Goal: Navigation & Orientation: Find specific page/section

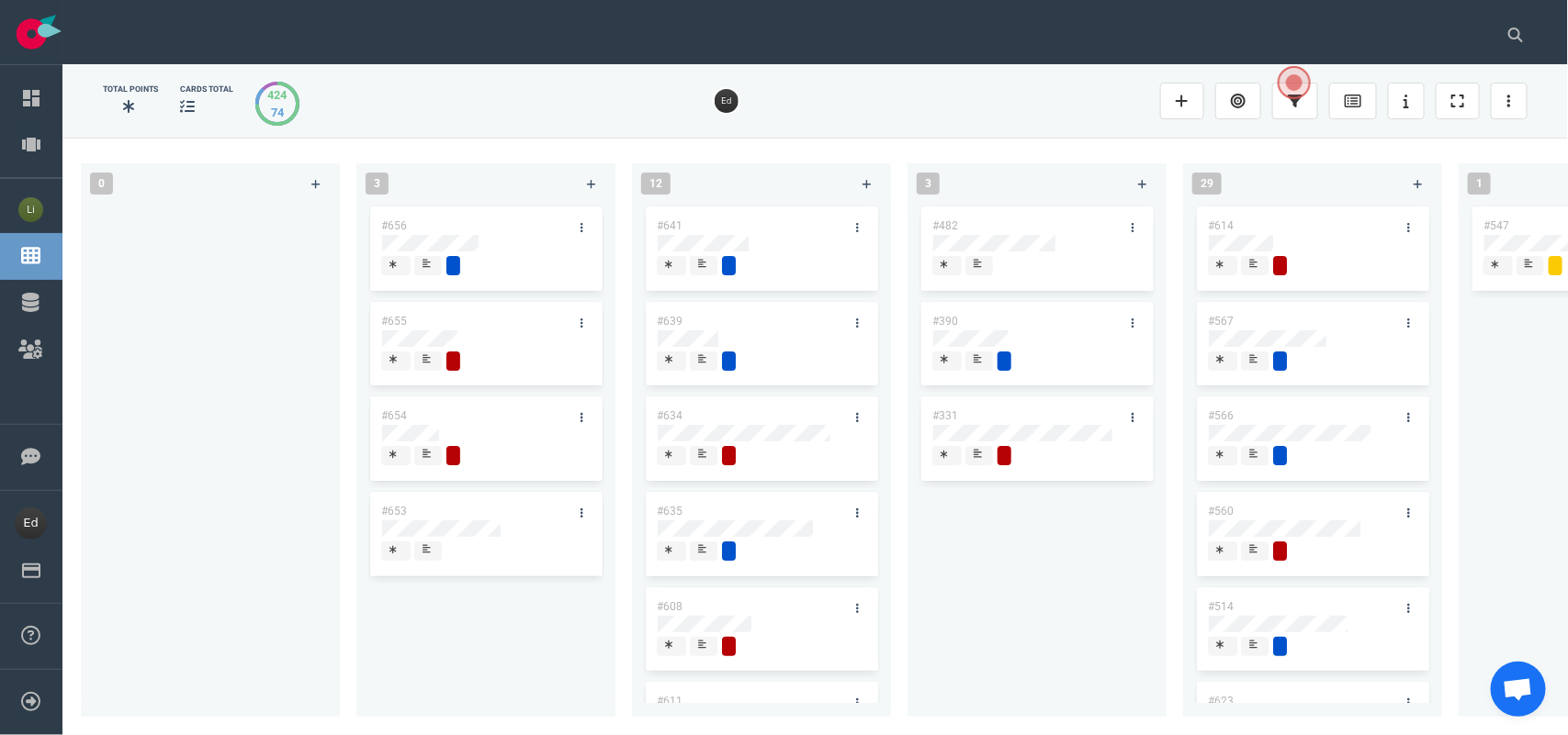
scroll to position [459, 0]
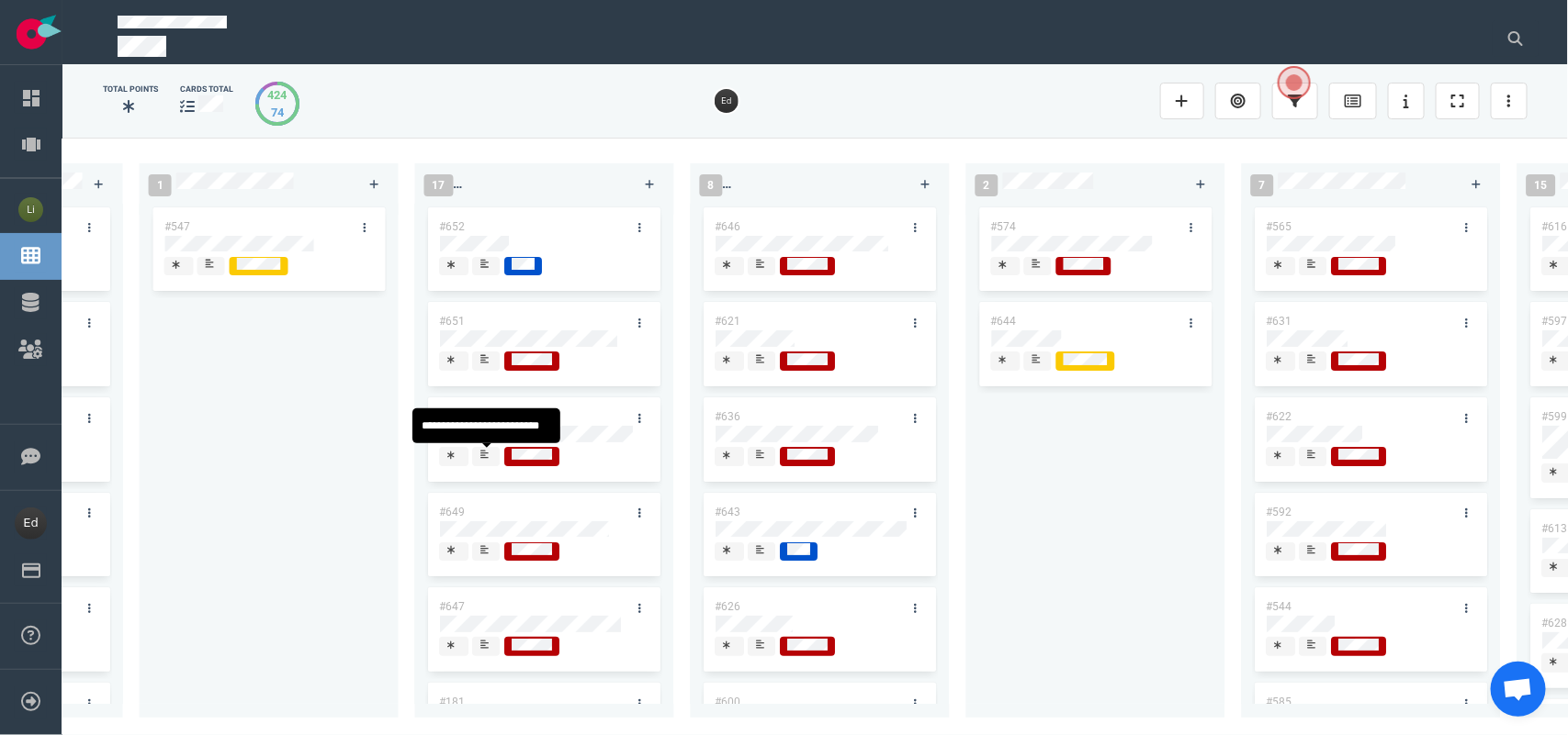
click at [476, 461] on span at bounding box center [486, 456] width 28 height 19
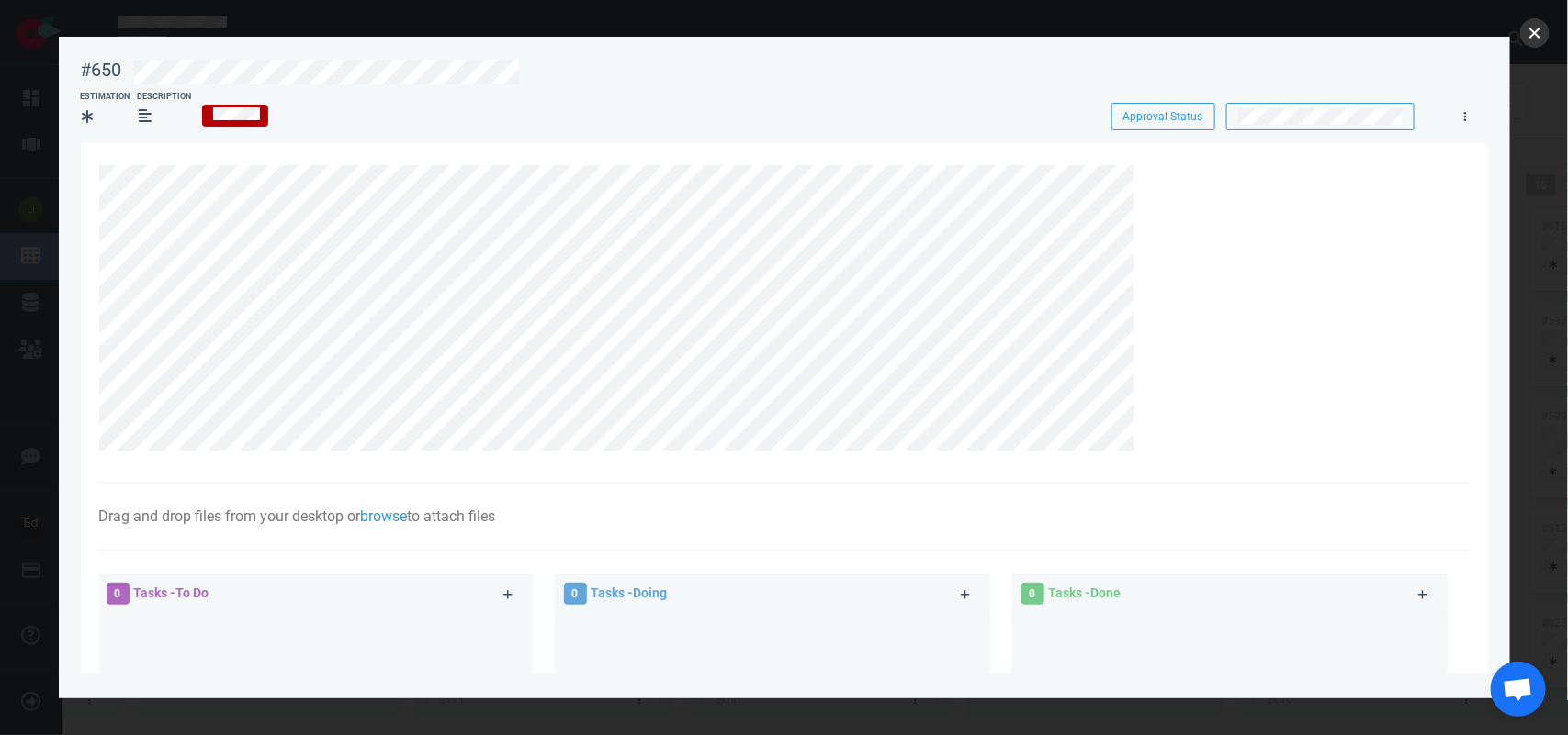
click at [1536, 32] on button "close" at bounding box center [1535, 33] width 30 height 30
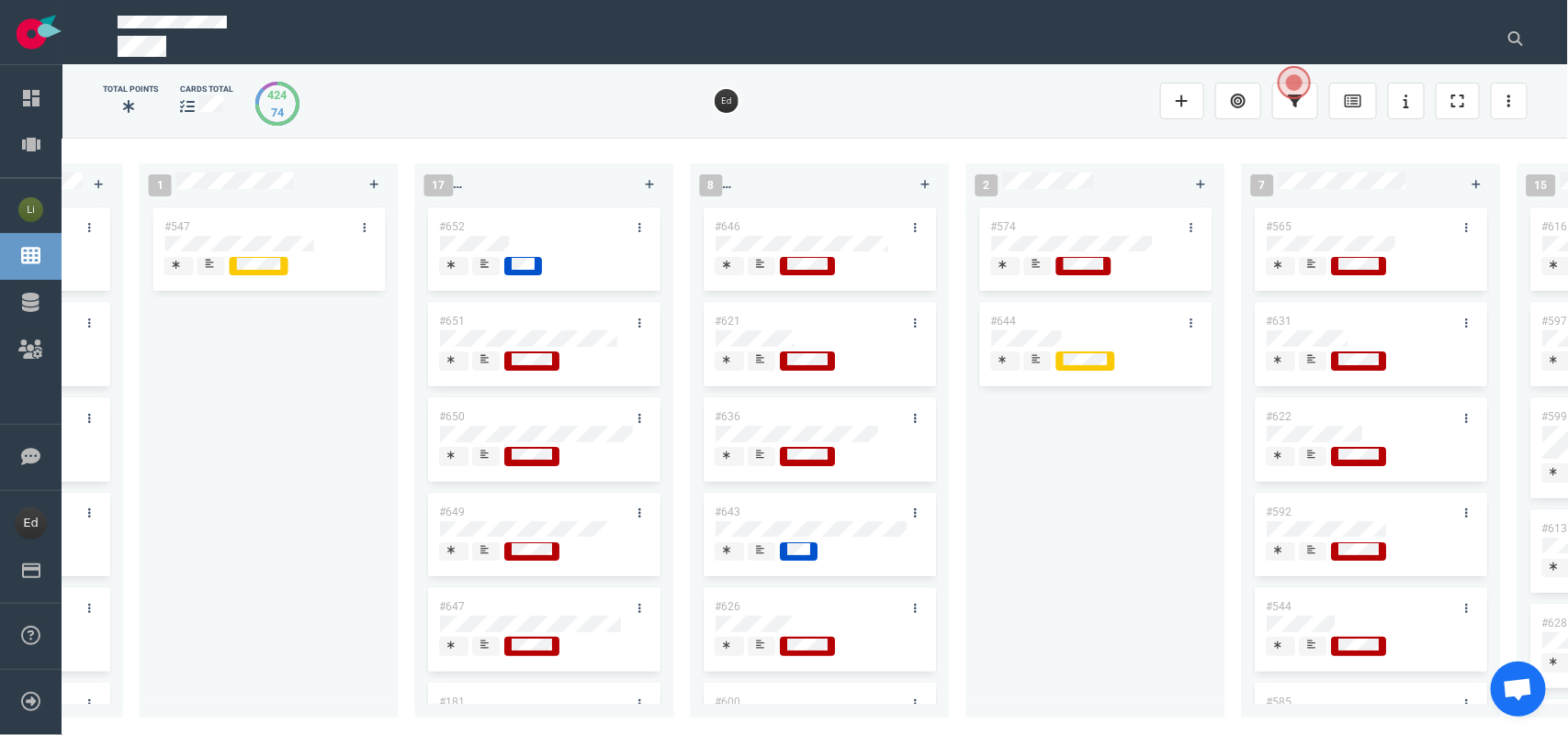
click at [486, 463] on div at bounding box center [486, 464] width 11 height 3
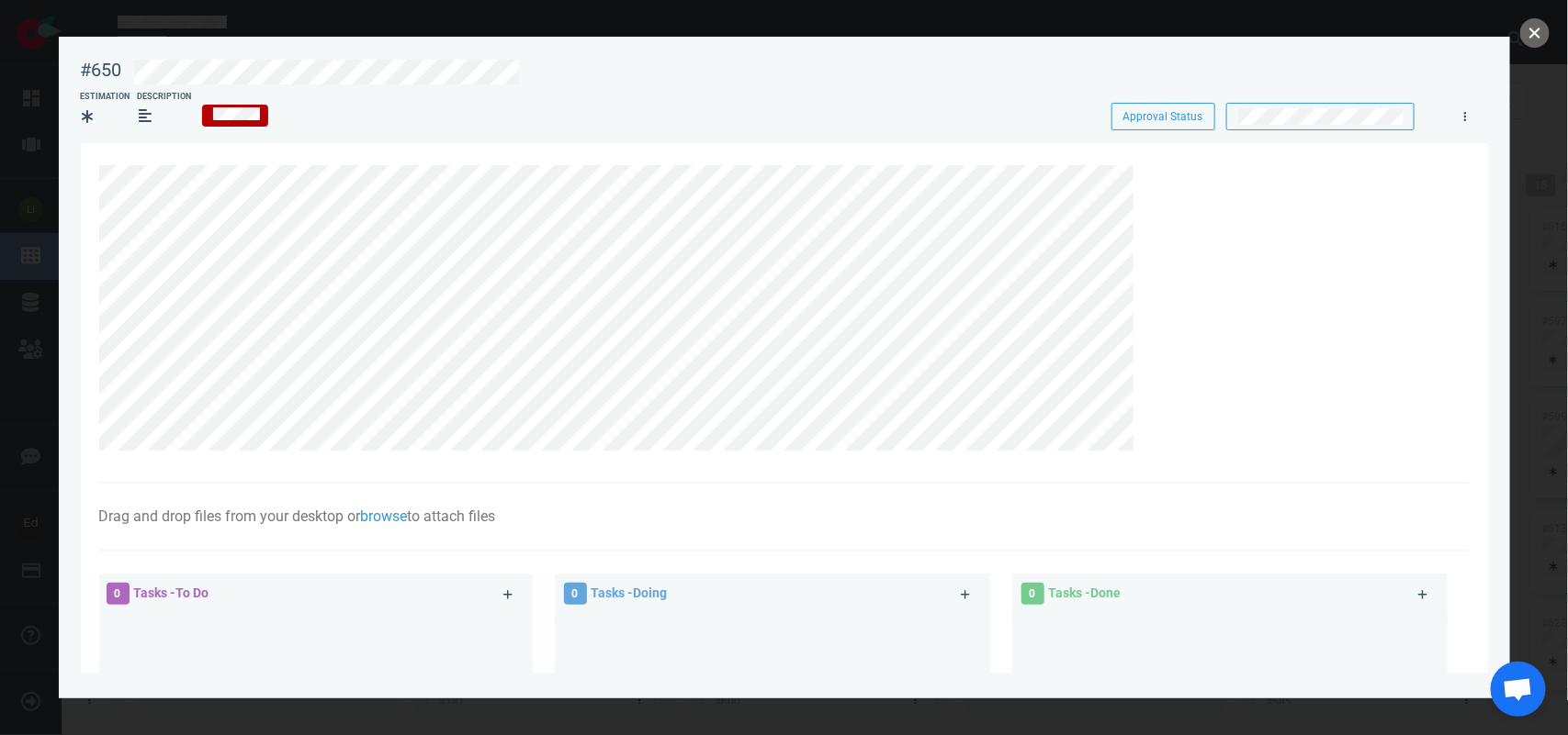
click at [1526, 35] on button "close" at bounding box center [1535, 33] width 30 height 30
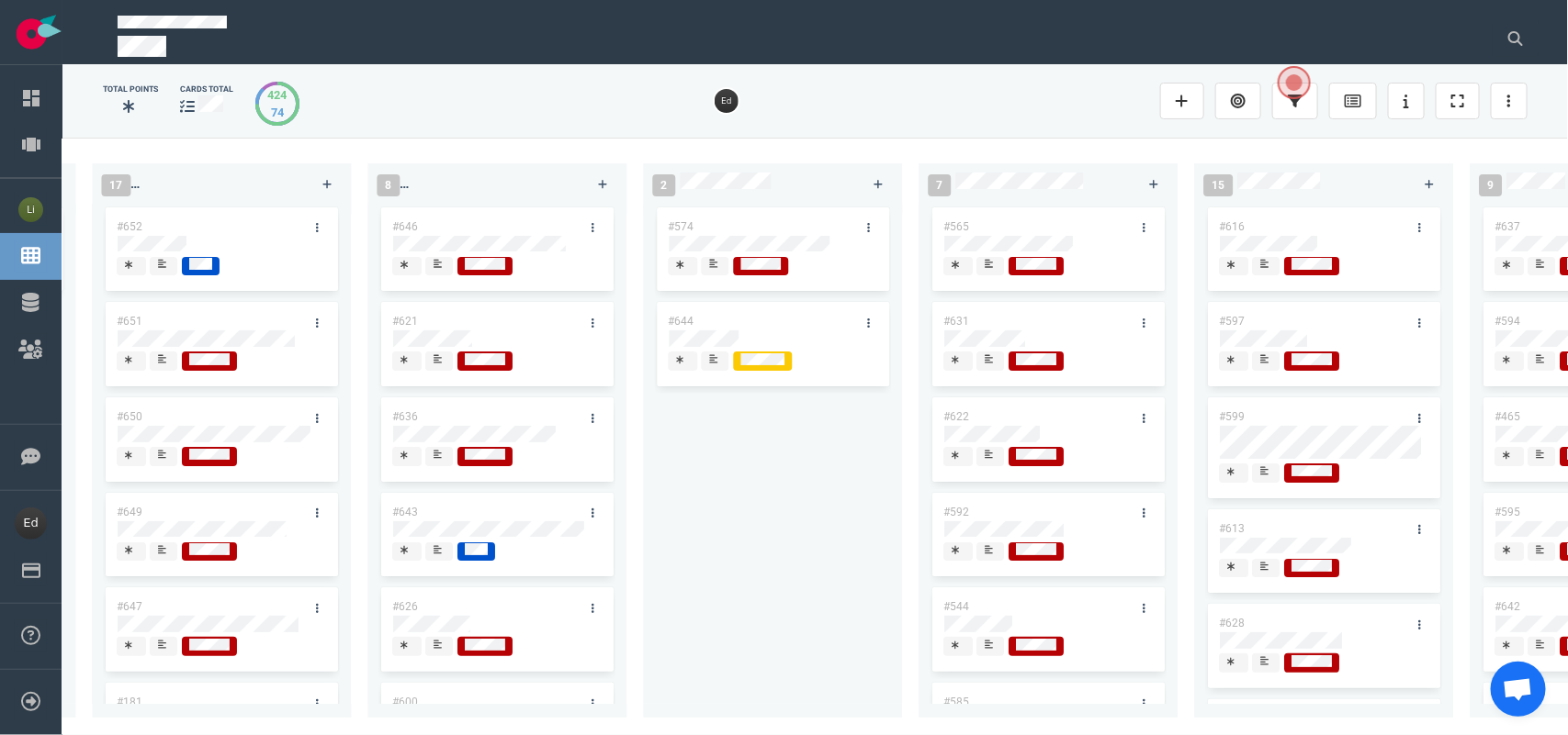
scroll to position [0, 1550]
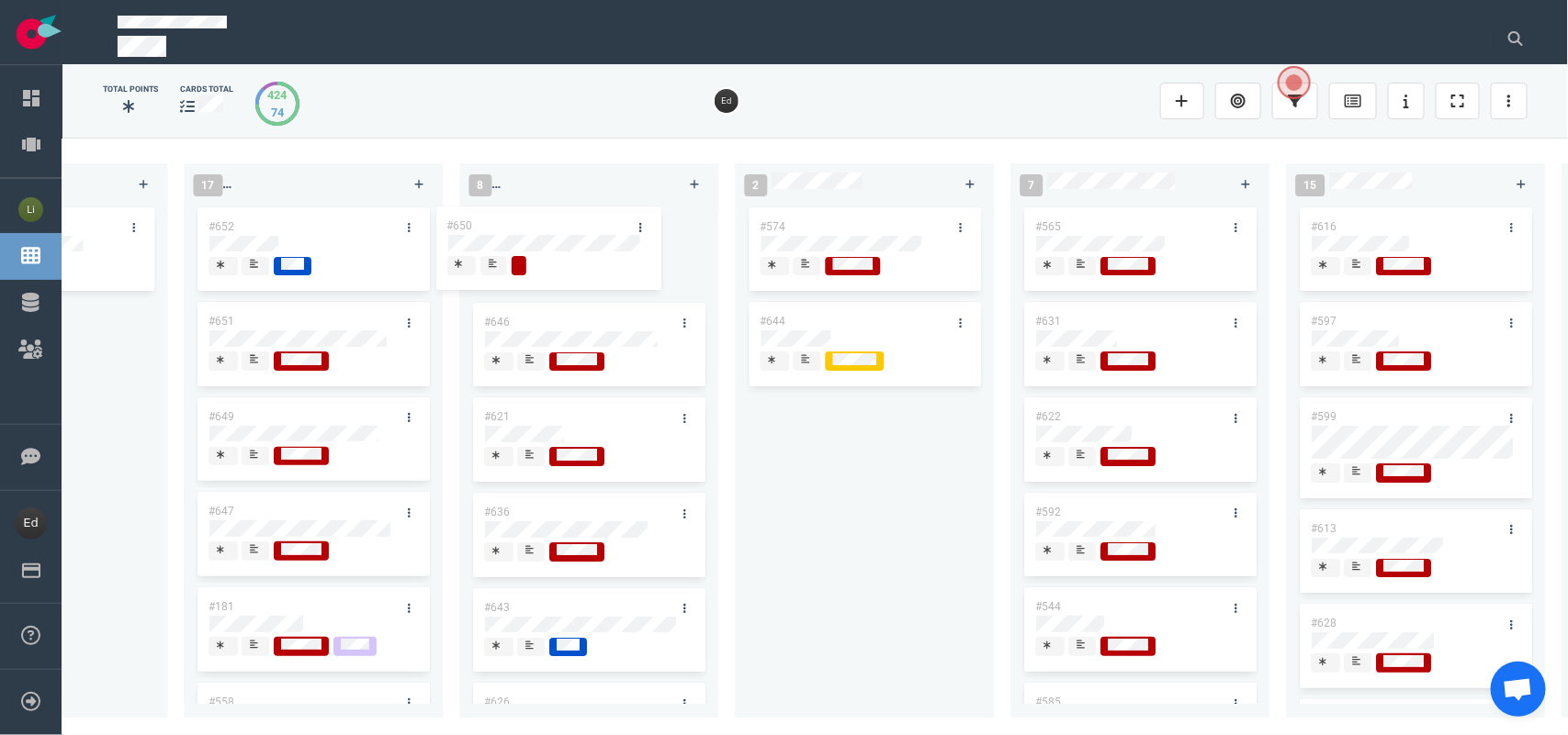
drag, startPoint x: 300, startPoint y: 420, endPoint x: 537, endPoint y: 228, distance: 305.0
click at [537, 228] on div "0 3 #656 #655 #654 #653 12 #641 #639 #634 #635 #608 #611 #602 #603 #548 3 #482 …" at bounding box center [815, 435] width 1506 height 597
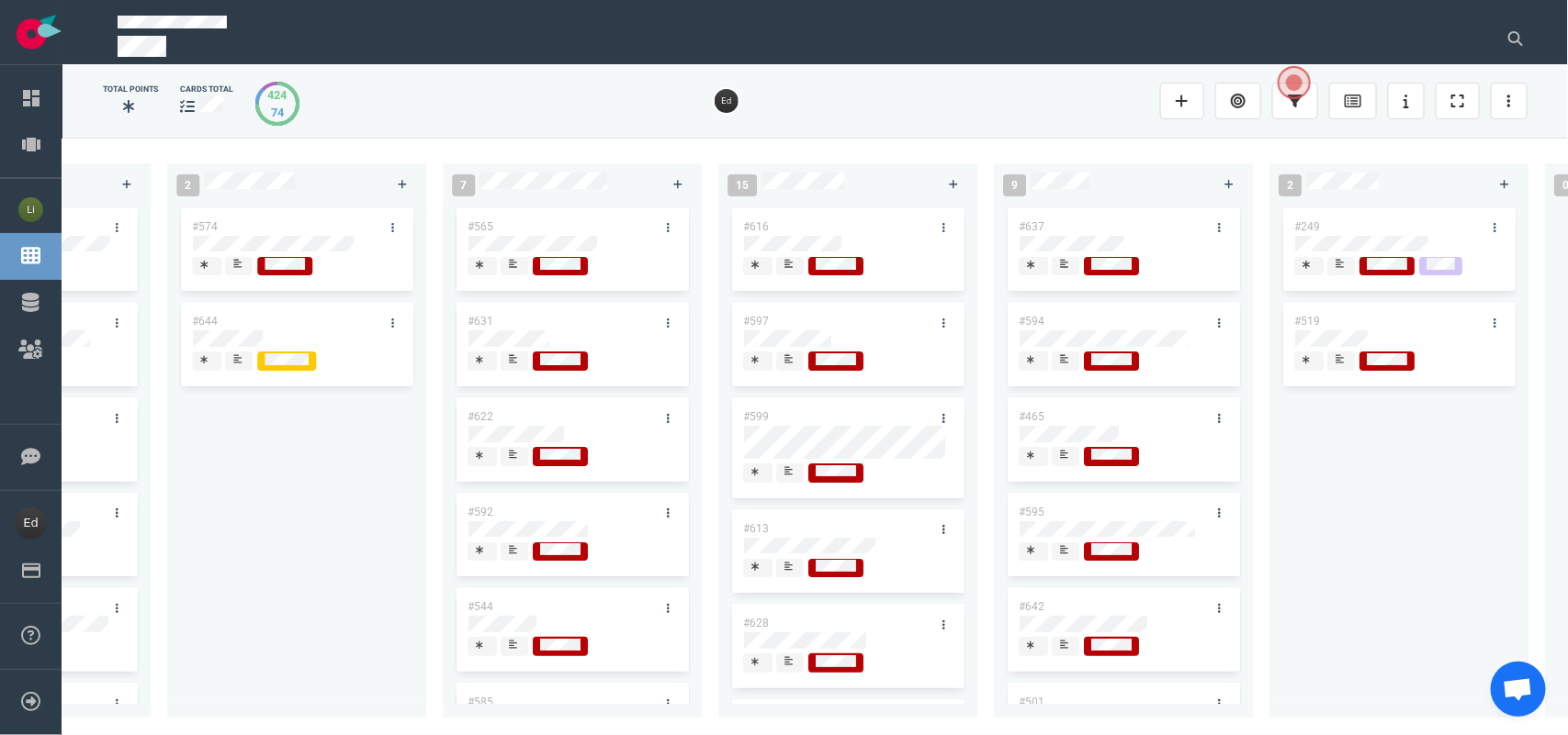
scroll to position [0, 2194]
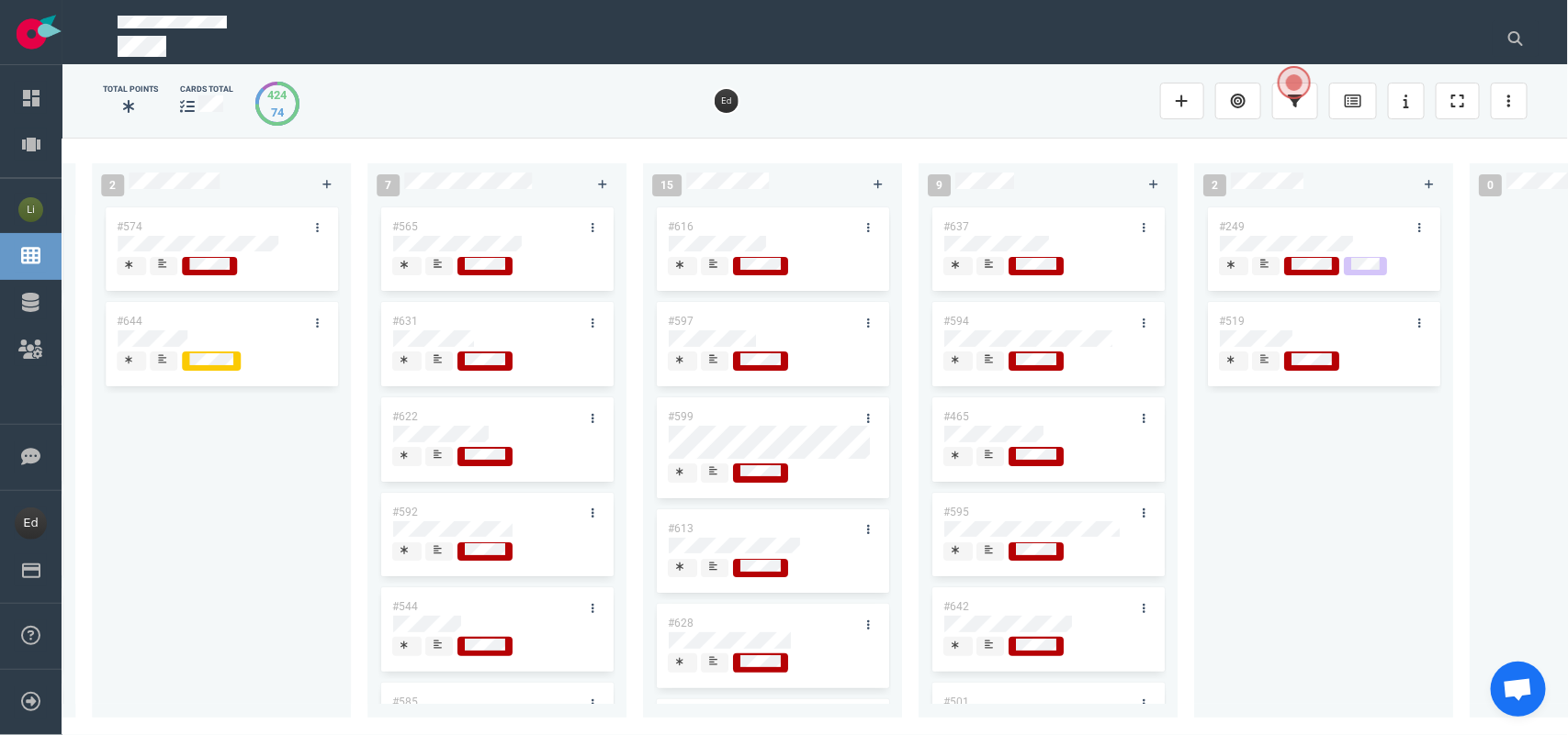
click at [1270, 369] on div at bounding box center [1265, 368] width 11 height 3
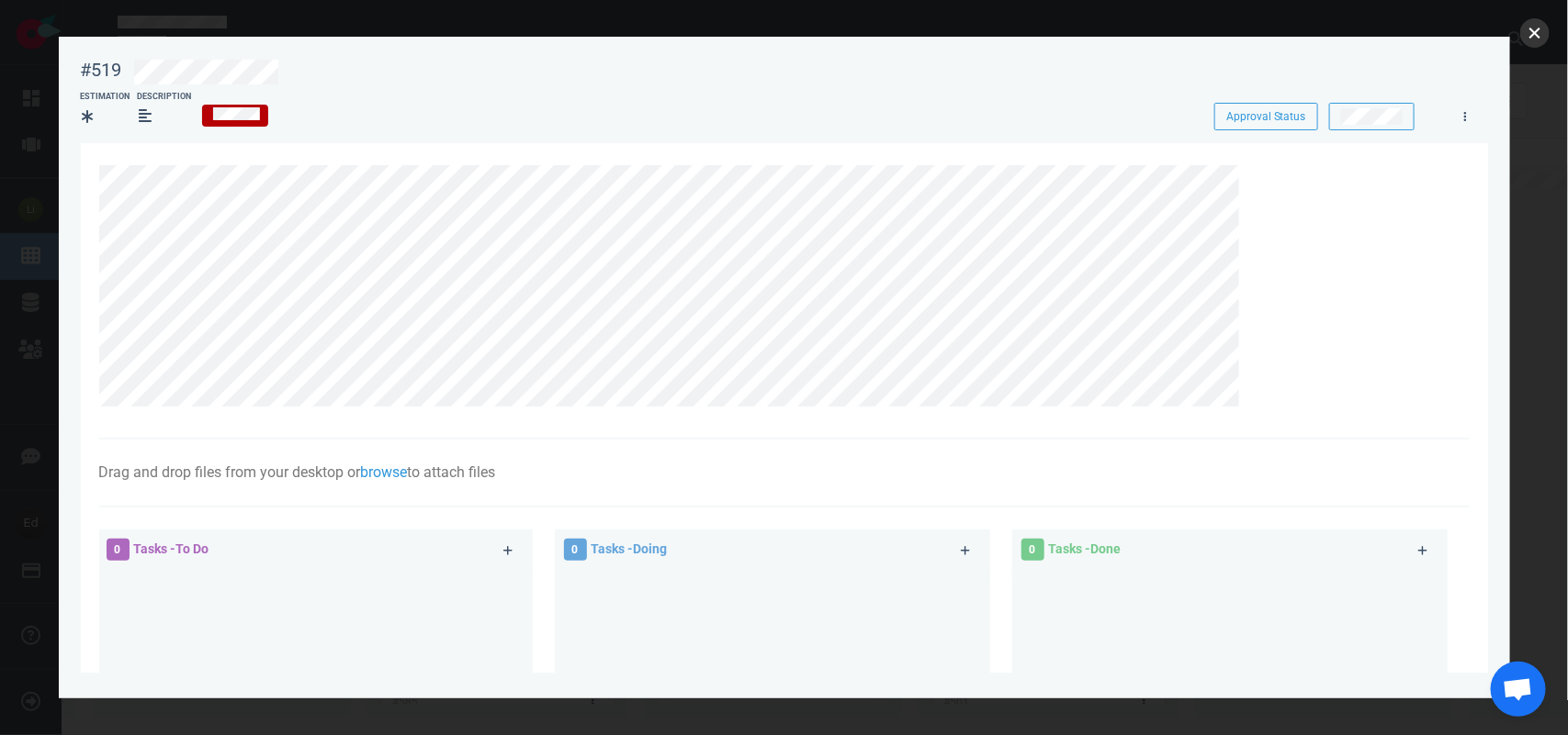
click at [1532, 20] on button "close" at bounding box center [1535, 33] width 30 height 30
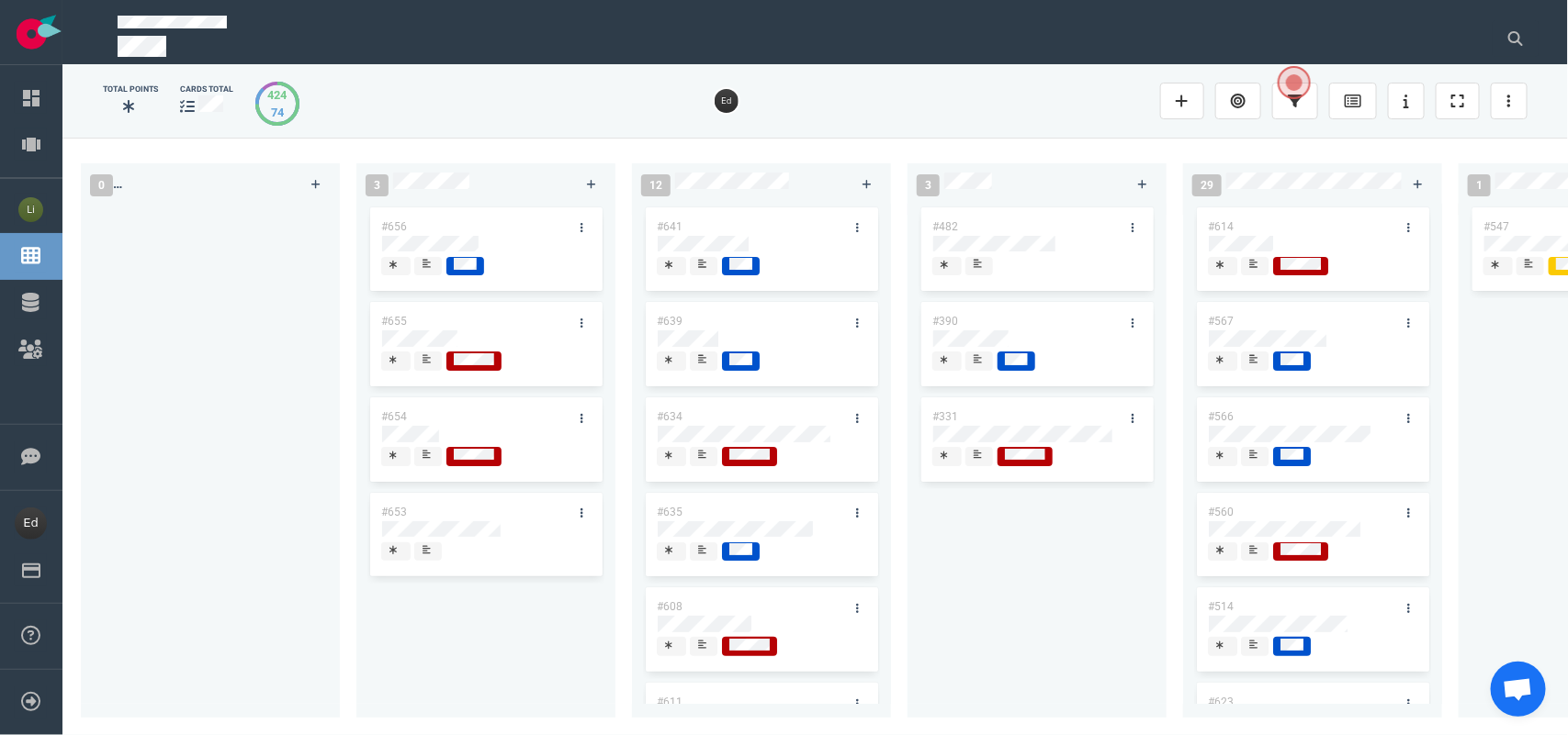
click at [701, 466] on div at bounding box center [703, 464] width 11 height 3
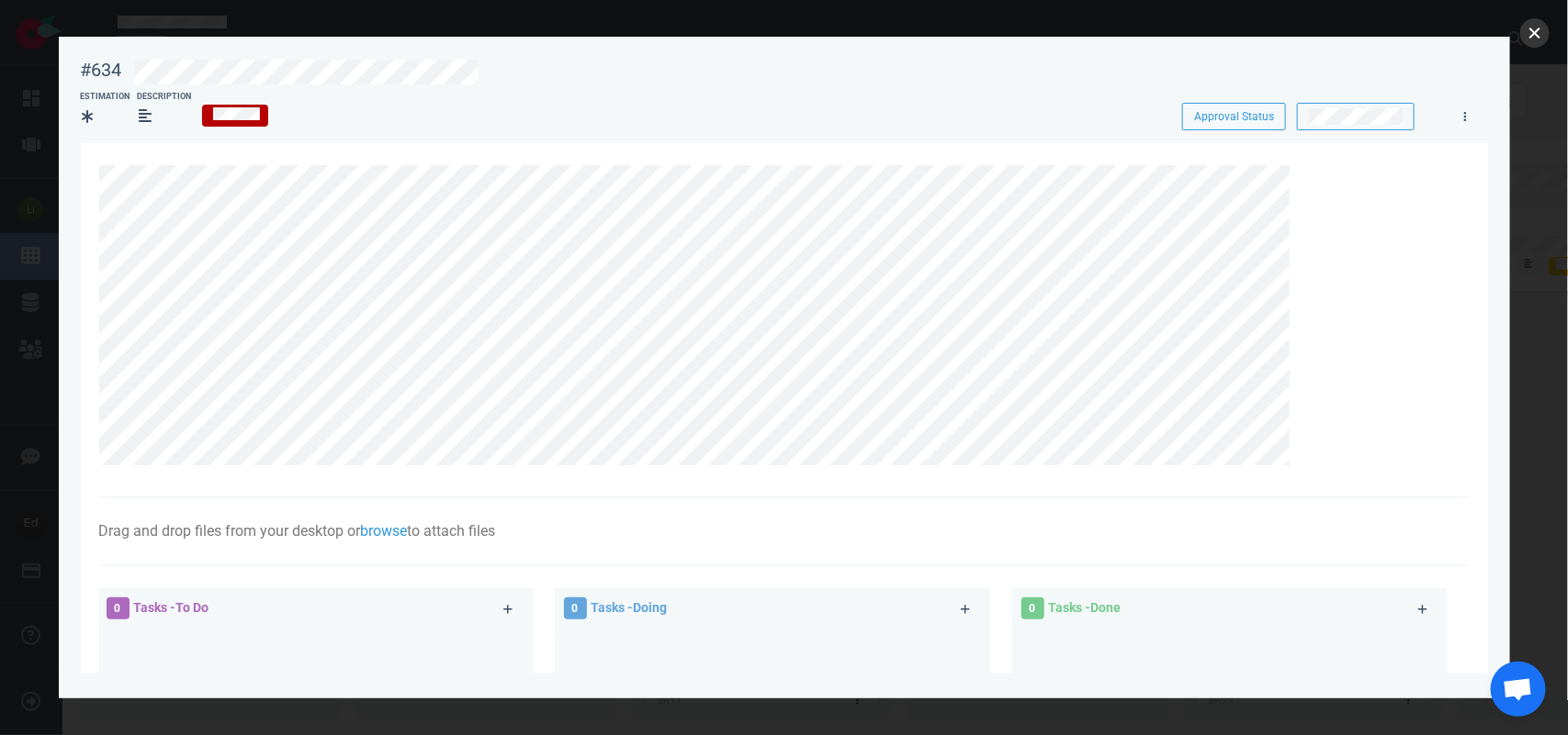
click at [1546, 31] on button "close" at bounding box center [1535, 33] width 30 height 30
